Goal: Navigation & Orientation: Find specific page/section

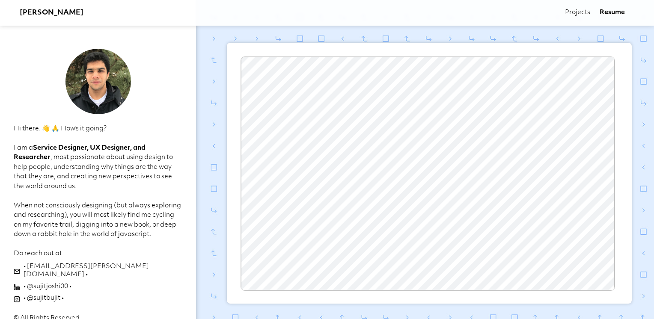
click at [583, 15] on link "Projects" at bounding box center [577, 13] width 25 height 9
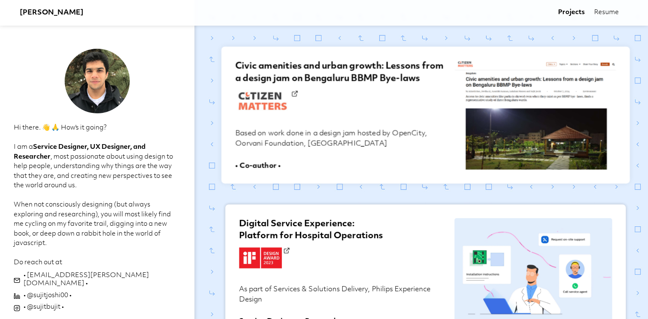
click at [322, 86] on h2 "Civic amenities and urban growth: Lessons from a design jam on Bengaluru BBMP B…" at bounding box center [339, 94] width 209 height 67
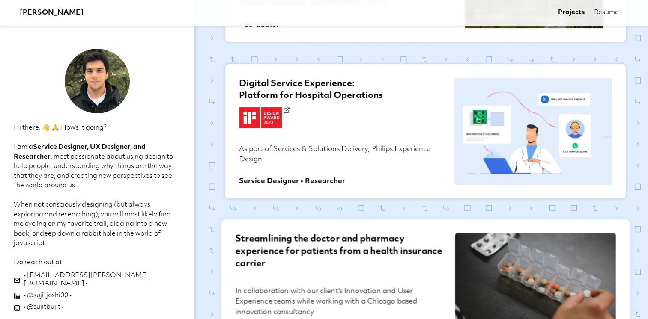
scroll to position [171, 0]
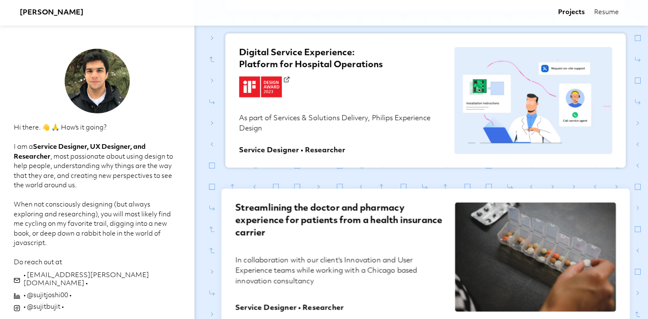
click at [381, 232] on h2 "Streamlining the doctor and pharmacy experience for patients from a health insu…" at bounding box center [339, 229] width 209 height 52
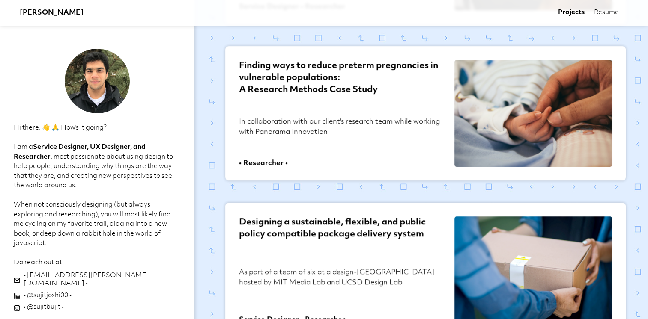
scroll to position [599, 0]
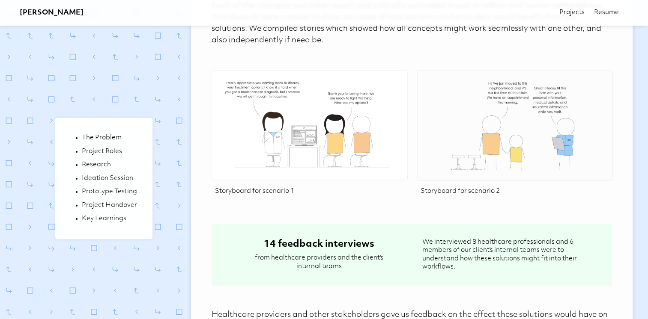
scroll to position [2078, 0]
